Goal: Task Accomplishment & Management: Manage account settings

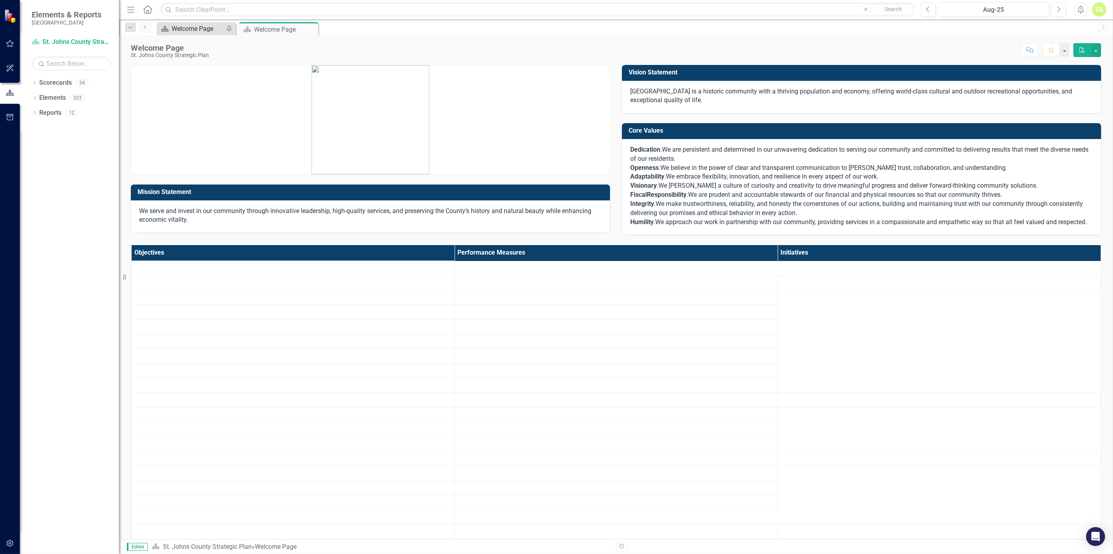
click at [192, 28] on div "Welcome Page" at bounding box center [198, 29] width 52 height 10
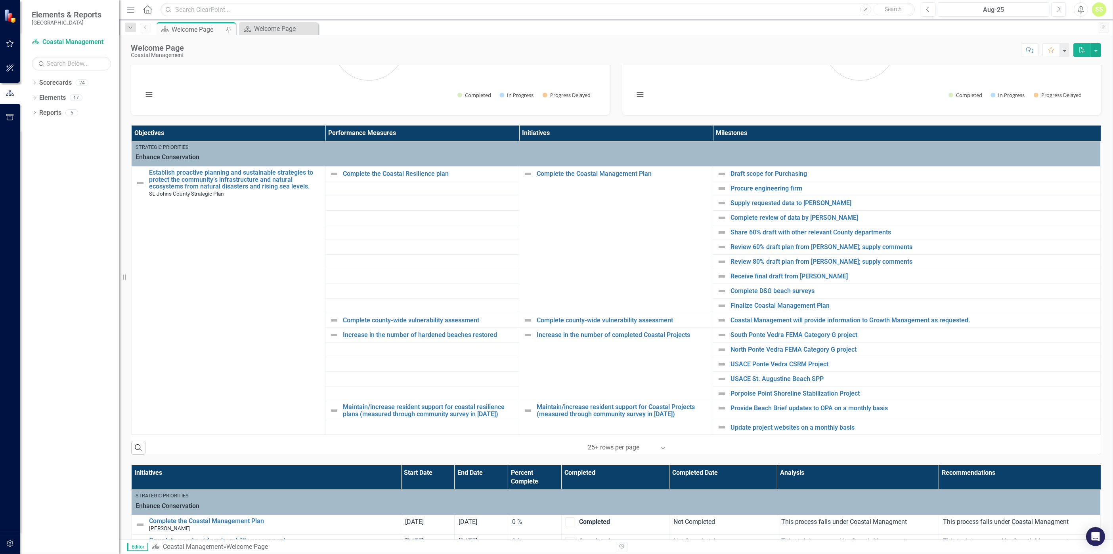
scroll to position [115, 0]
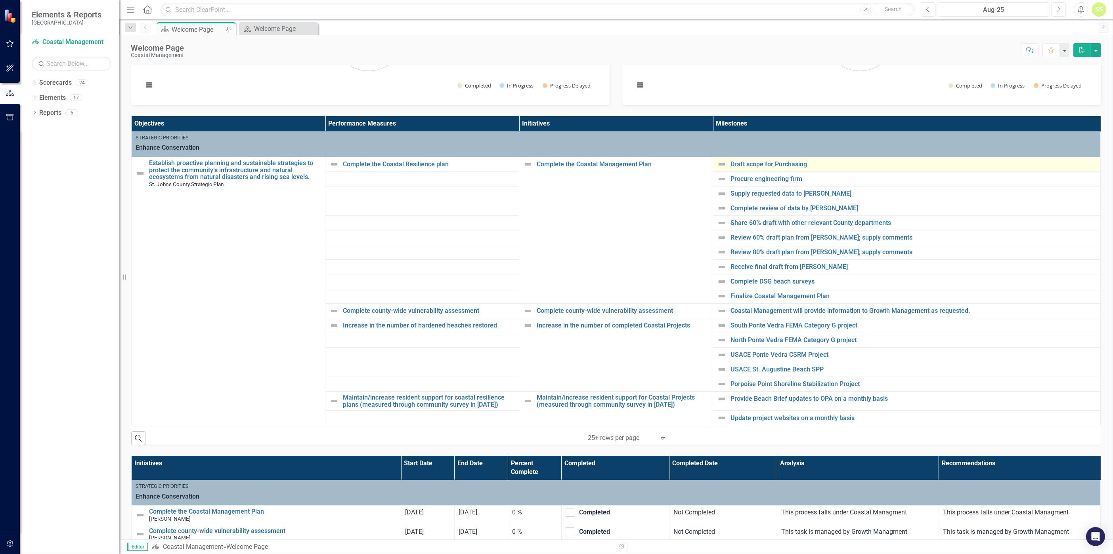
click at [718, 163] on img at bounding box center [722, 165] width 10 height 10
click at [730, 162] on link "Draft scope for Purchasing" at bounding box center [913, 164] width 366 height 7
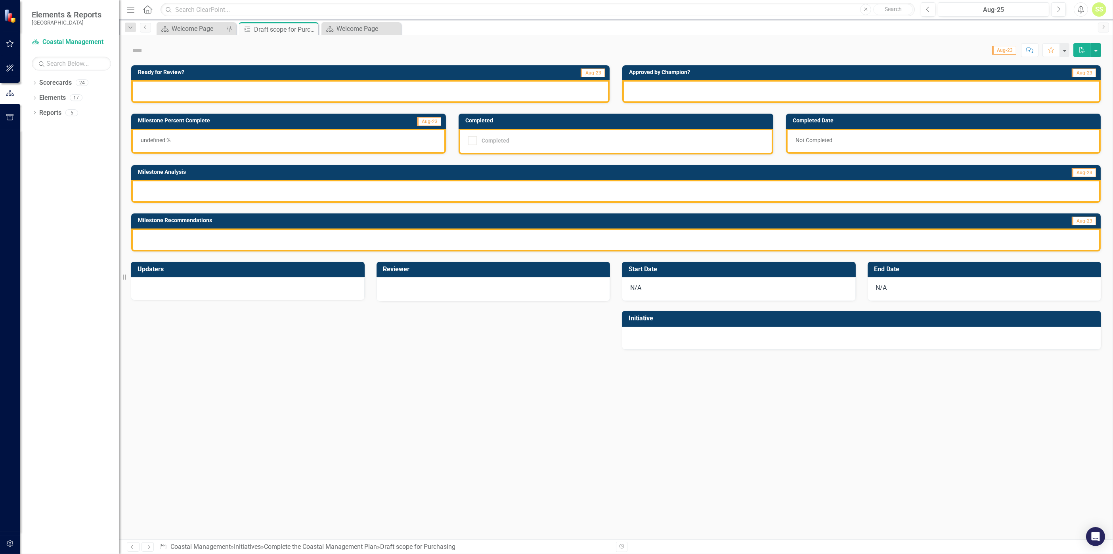
checkbox input "true"
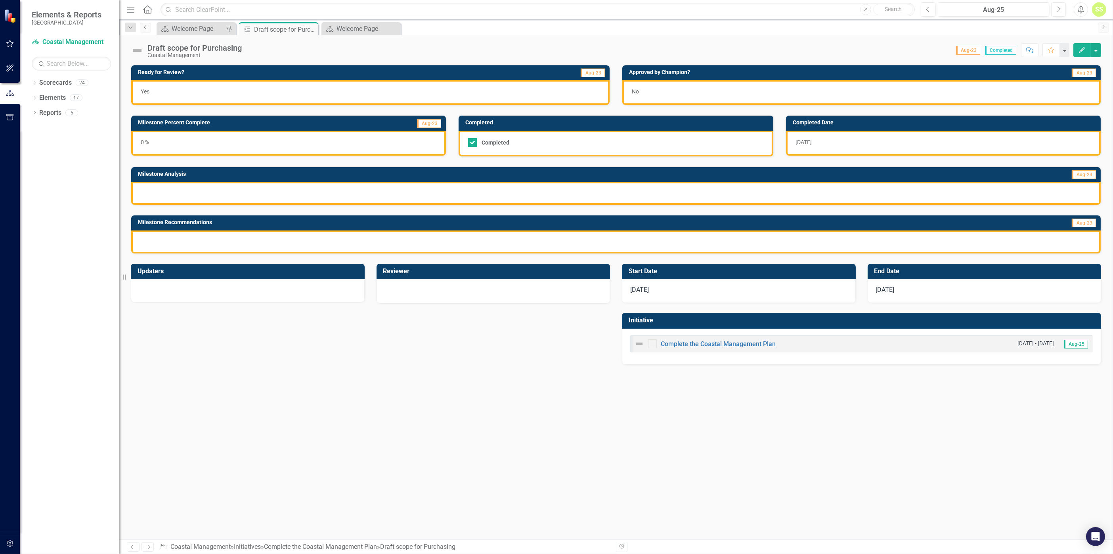
click at [149, 30] on link "Previous" at bounding box center [145, 28] width 11 height 10
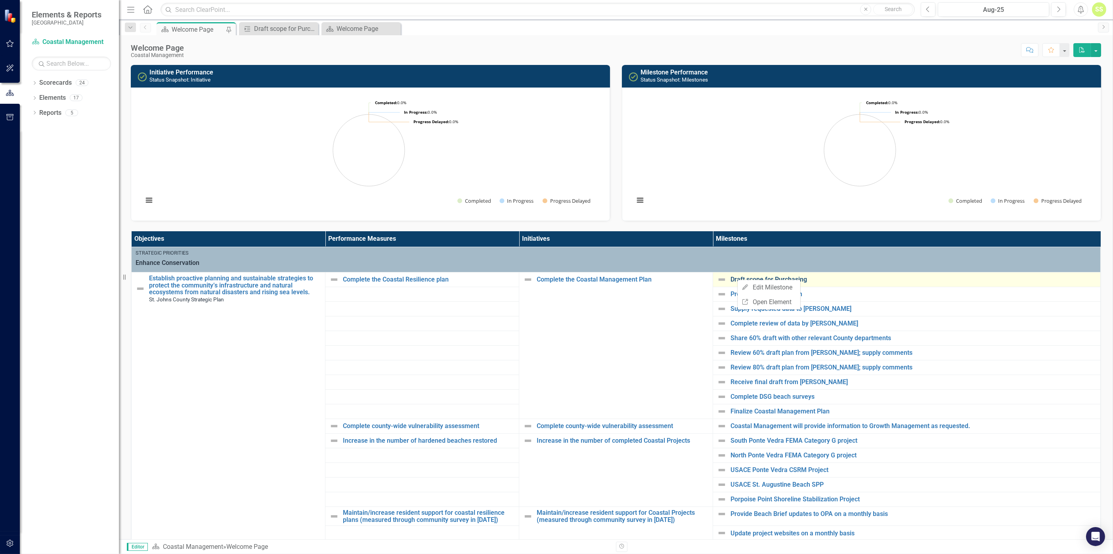
click at [730, 277] on link "Draft scope for Purchasing" at bounding box center [913, 279] width 366 height 7
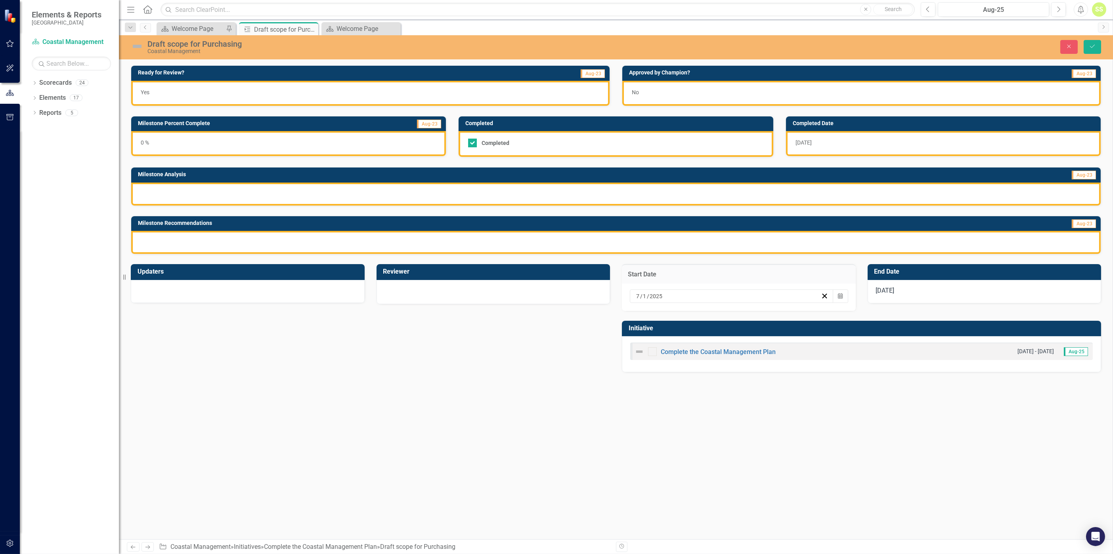
click at [641, 350] on img at bounding box center [639, 352] width 10 height 10
click at [310, 28] on icon "Close" at bounding box center [311, 29] width 8 height 6
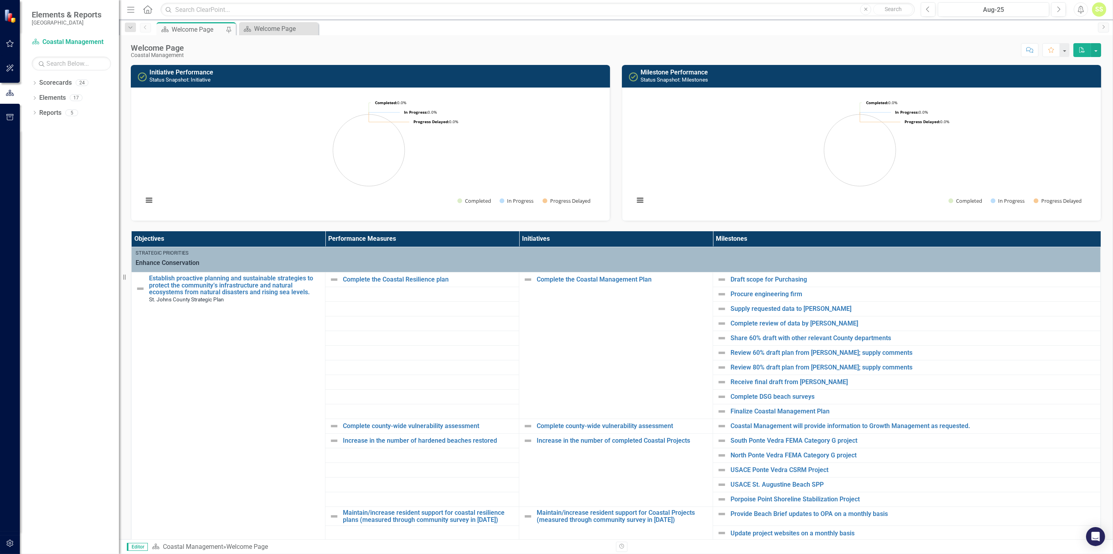
click at [206, 26] on div "Welcome Page" at bounding box center [198, 30] width 52 height 10
click at [312, 28] on icon "Close" at bounding box center [311, 29] width 8 height 6
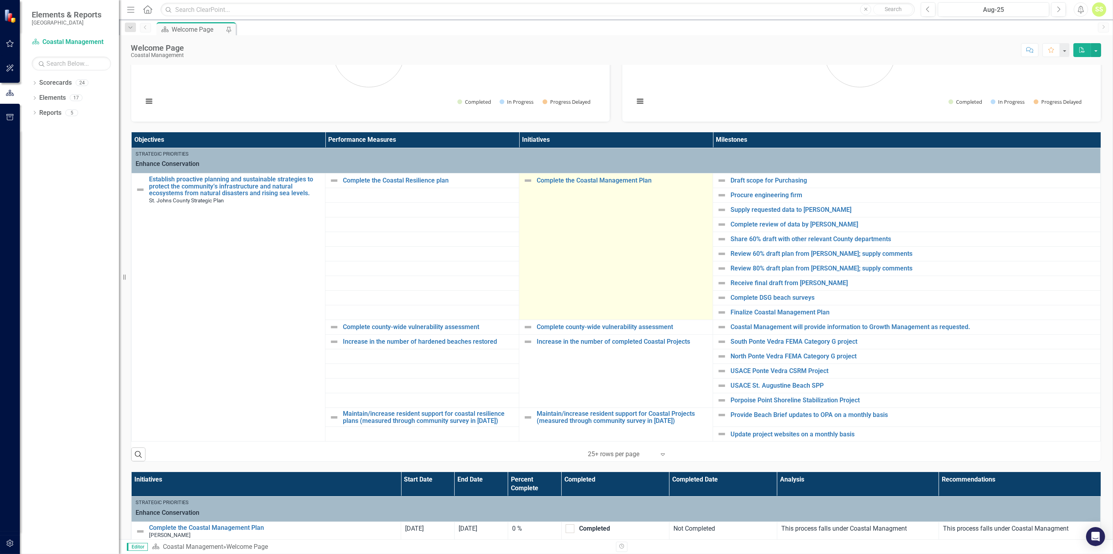
scroll to position [115, 0]
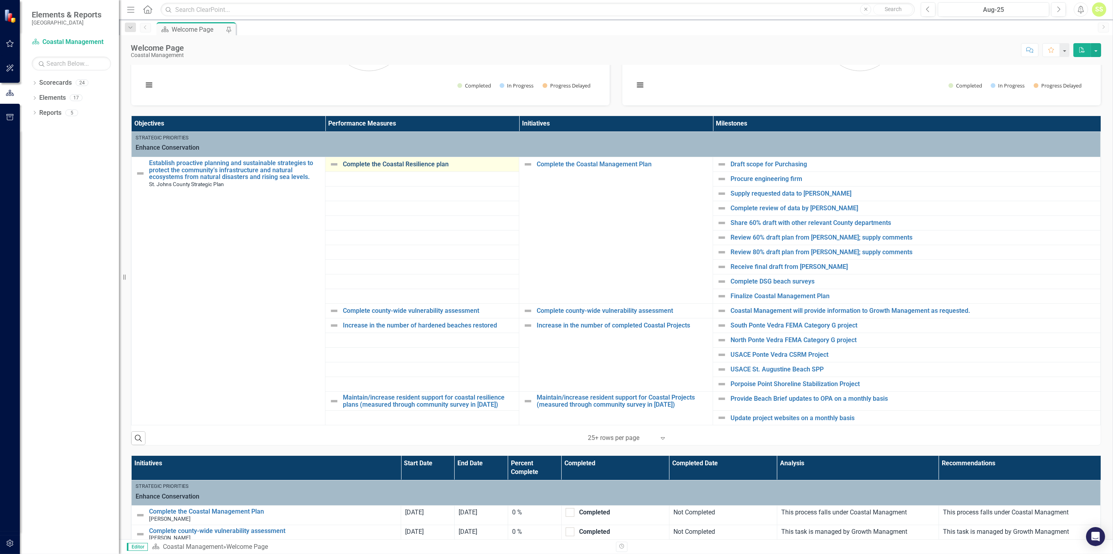
click at [376, 165] on link "Complete the Coastal Resilience plan" at bounding box center [429, 164] width 172 height 7
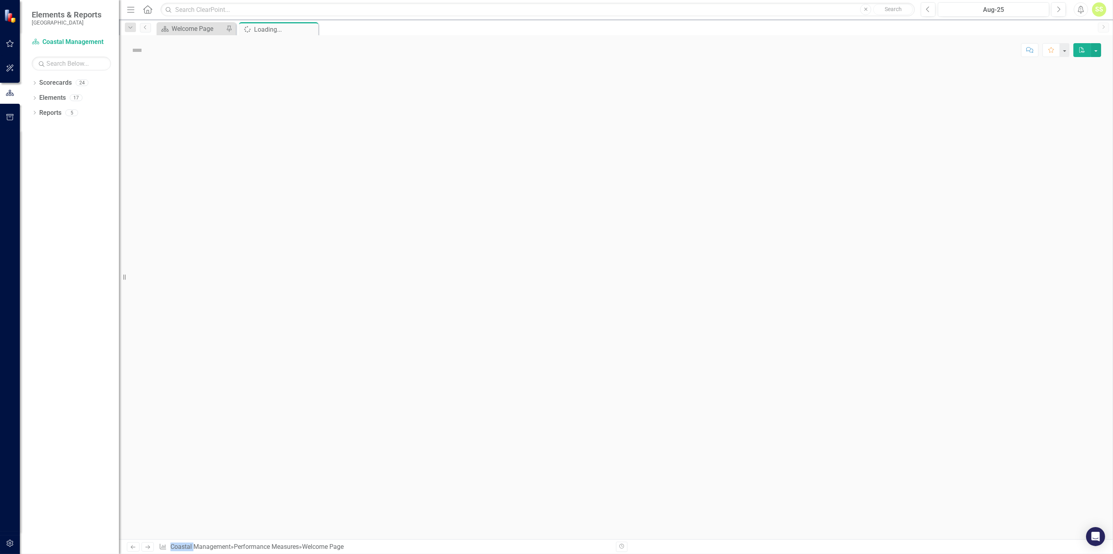
click at [376, 165] on div at bounding box center [616, 302] width 994 height 475
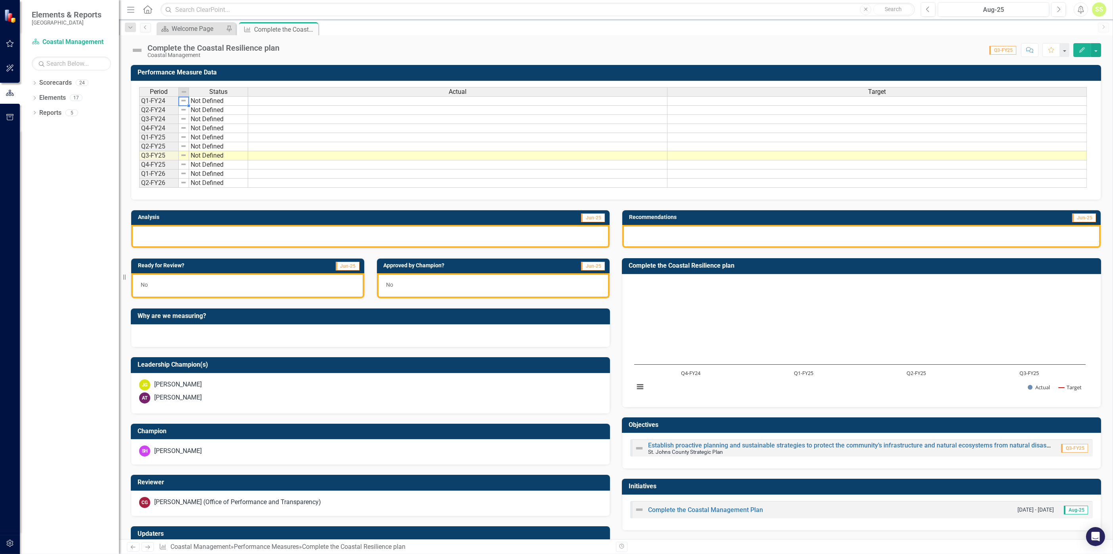
click at [183, 100] on img at bounding box center [183, 100] width 6 height 6
click at [197, 100] on td "Not Defined" at bounding box center [218, 101] width 59 height 10
click at [315, 29] on div "Close" at bounding box center [311, 30] width 10 height 10
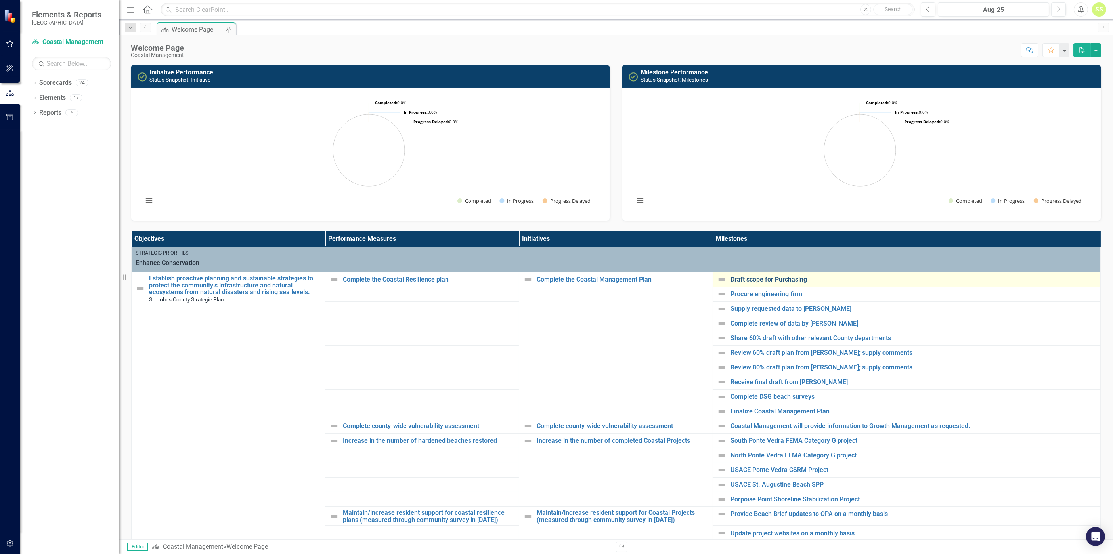
click at [863, 278] on link "Draft scope for Purchasing" at bounding box center [913, 279] width 366 height 7
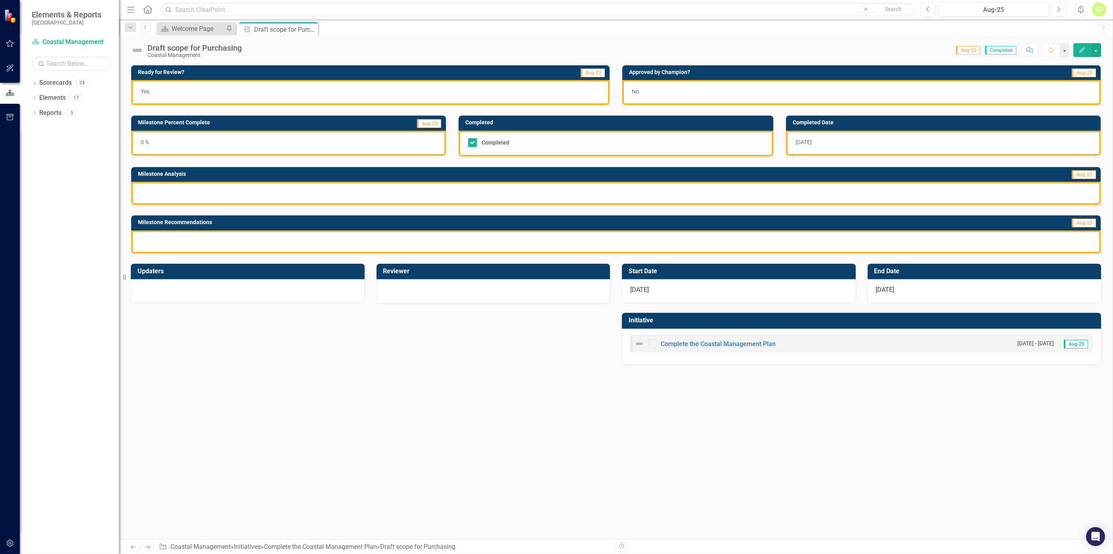
click at [1001, 50] on span "Completed" at bounding box center [1000, 50] width 31 height 9
click at [968, 51] on span "Aug-23" at bounding box center [968, 50] width 24 height 9
click at [1068, 51] on button "button" at bounding box center [1064, 50] width 10 height 14
click at [1066, 50] on button "button" at bounding box center [1064, 50] width 10 height 14
click at [1094, 52] on button "button" at bounding box center [1096, 50] width 10 height 14
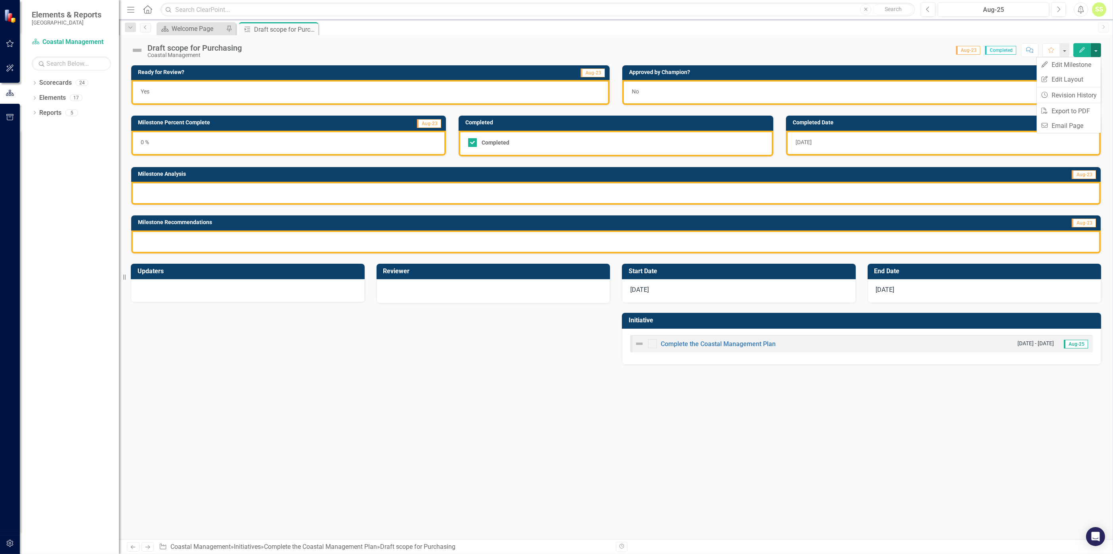
click at [1094, 52] on button "button" at bounding box center [1096, 50] width 10 height 14
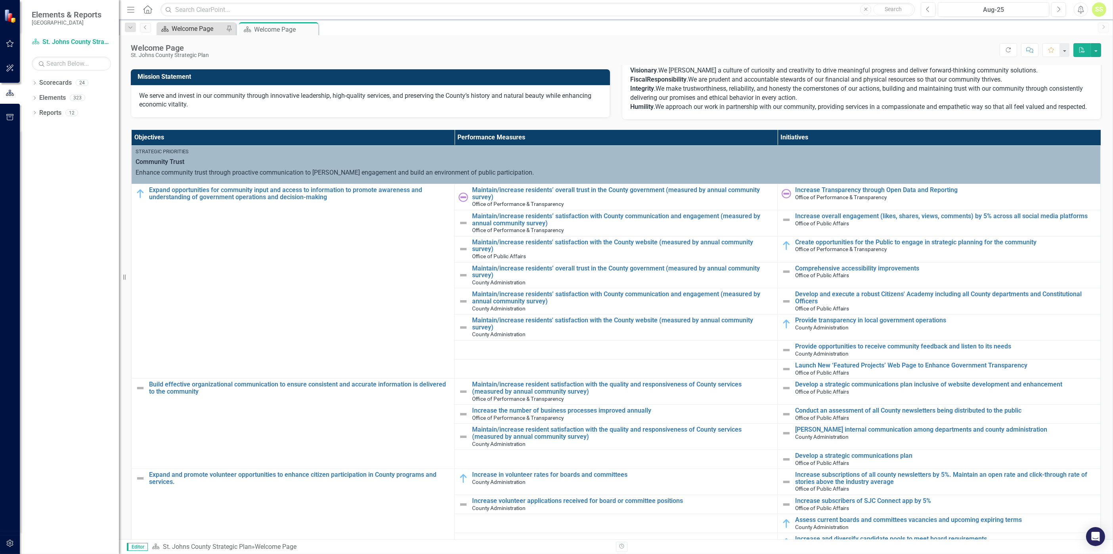
click at [197, 29] on div "Welcome Page" at bounding box center [198, 29] width 52 height 10
